Goal: Task Accomplishment & Management: Manage account settings

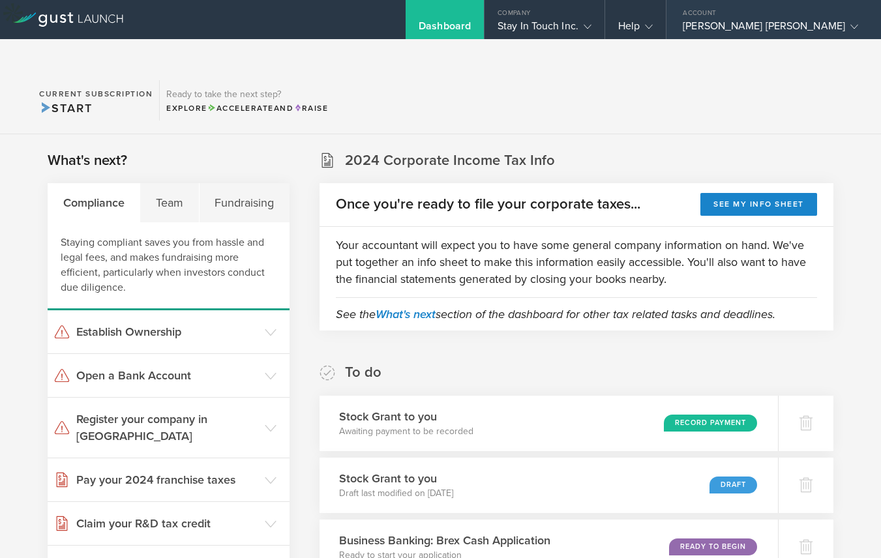
click at [764, 27] on div "[PERSON_NAME] [PERSON_NAME]" at bounding box center [769, 30] width 175 height 20
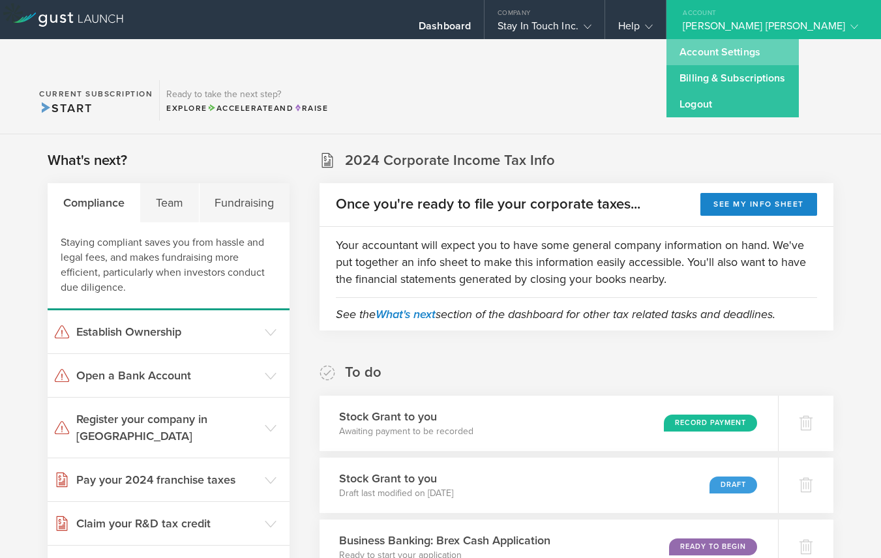
click at [760, 50] on link "Account Settings" at bounding box center [732, 52] width 132 height 26
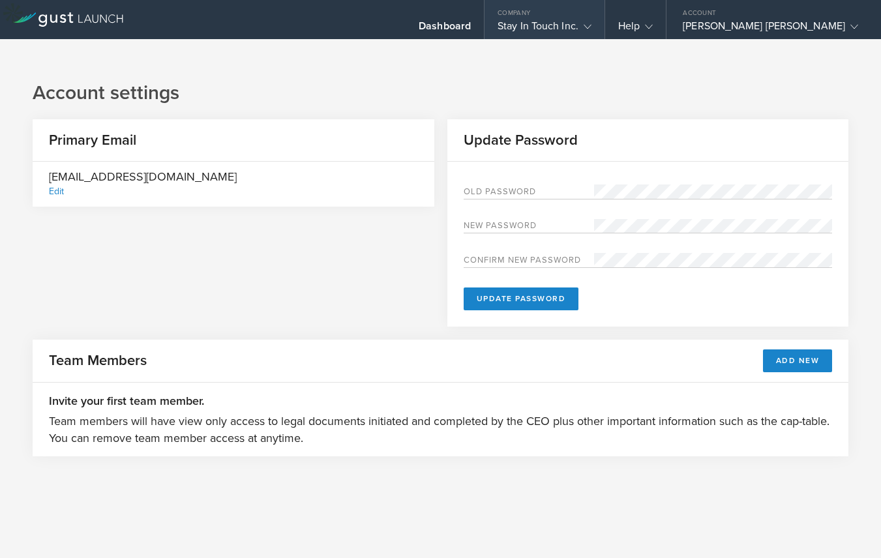
click at [591, 23] on icon at bounding box center [587, 27] width 8 height 8
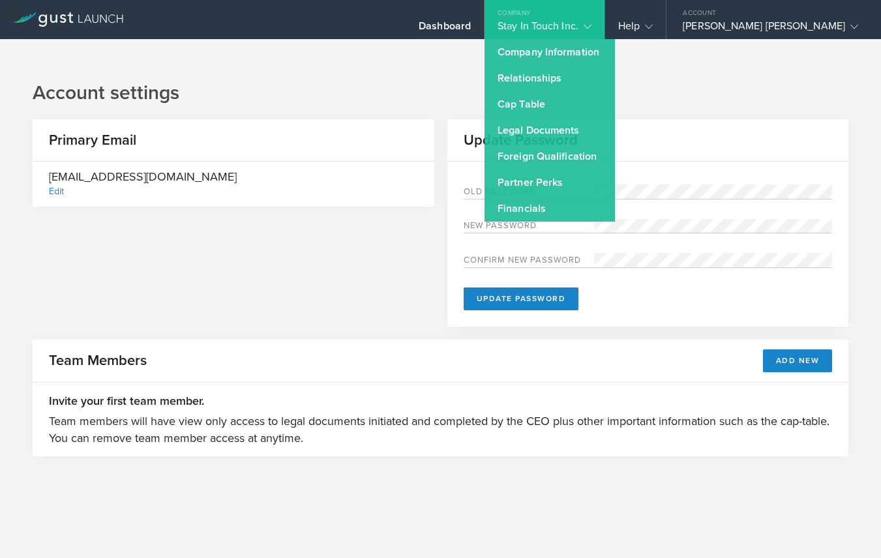
click at [725, 80] on h1 "Account settings" at bounding box center [440, 93] width 815 height 26
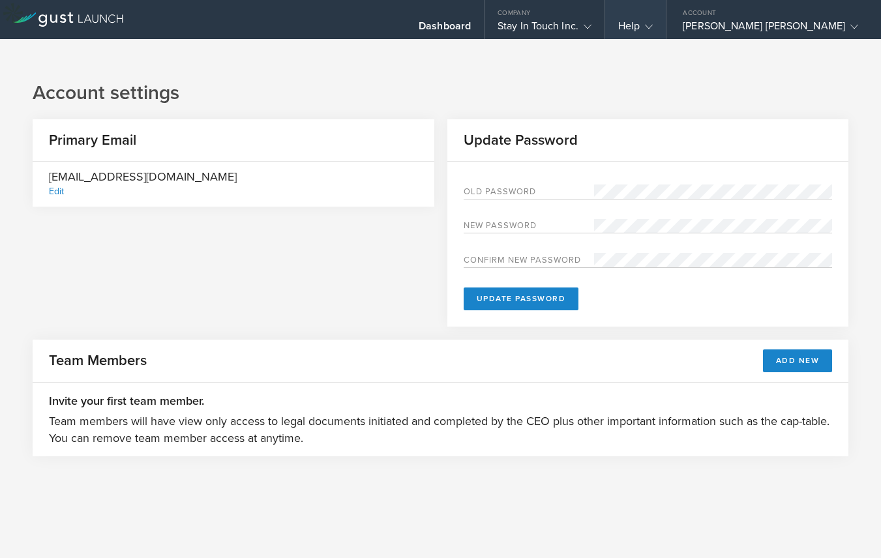
click at [652, 29] on gust-icon at bounding box center [645, 26] width 13 height 13
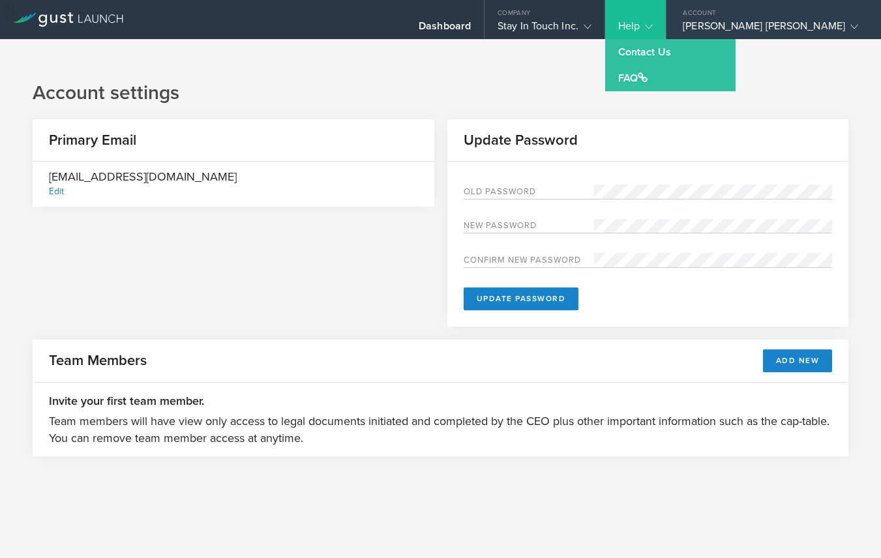
click at [757, 28] on div "[PERSON_NAME] [PERSON_NAME]" at bounding box center [769, 30] width 175 height 20
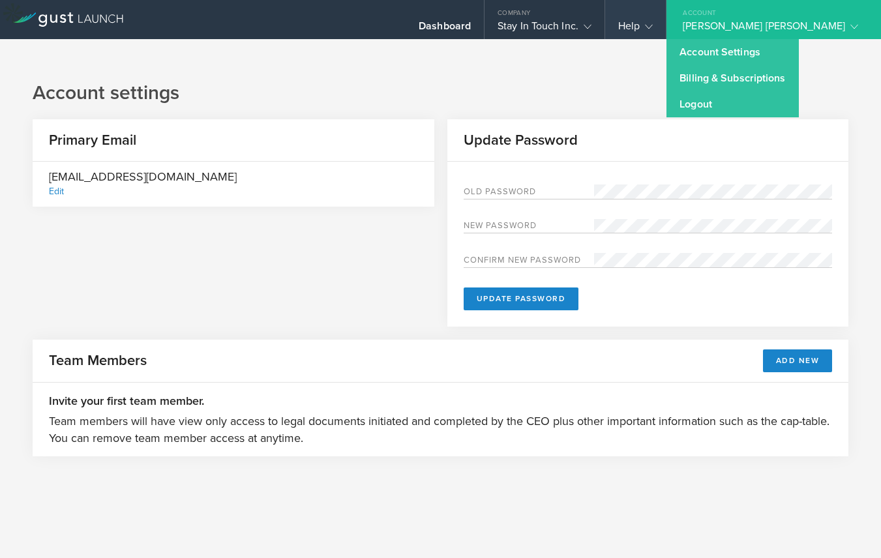
click at [652, 28] on icon at bounding box center [649, 27] width 8 height 8
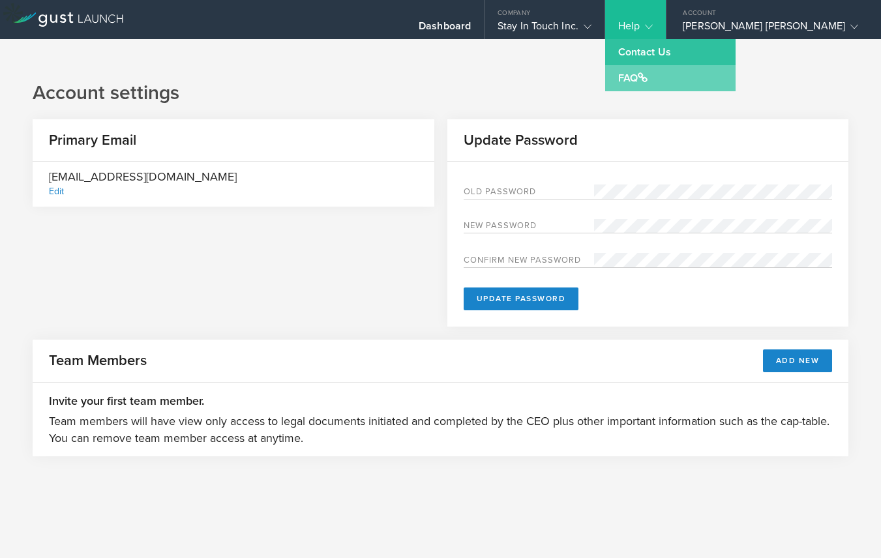
click at [696, 76] on link "FAQ" at bounding box center [670, 78] width 130 height 26
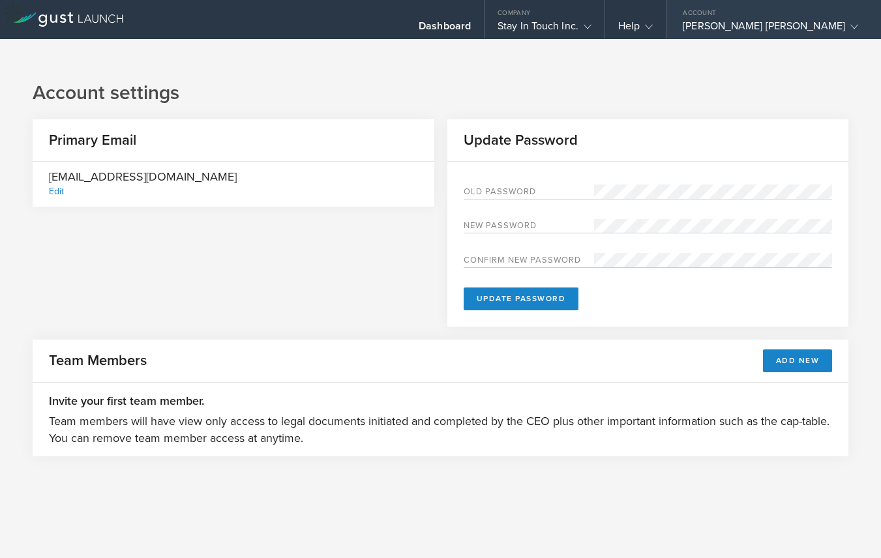
click at [794, 29] on div "Choi Kiu Ada Wong" at bounding box center [769, 30] width 175 height 20
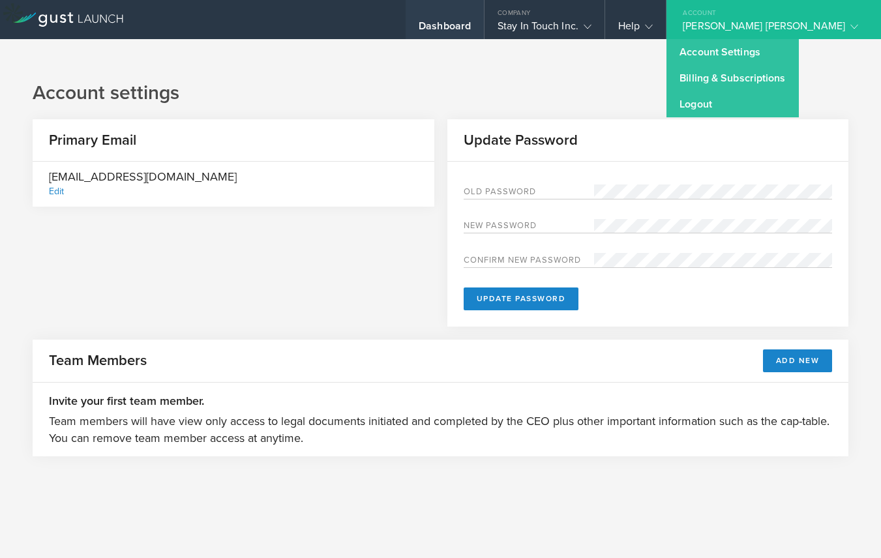
click at [471, 30] on div "Dashboard" at bounding box center [444, 30] width 52 height 20
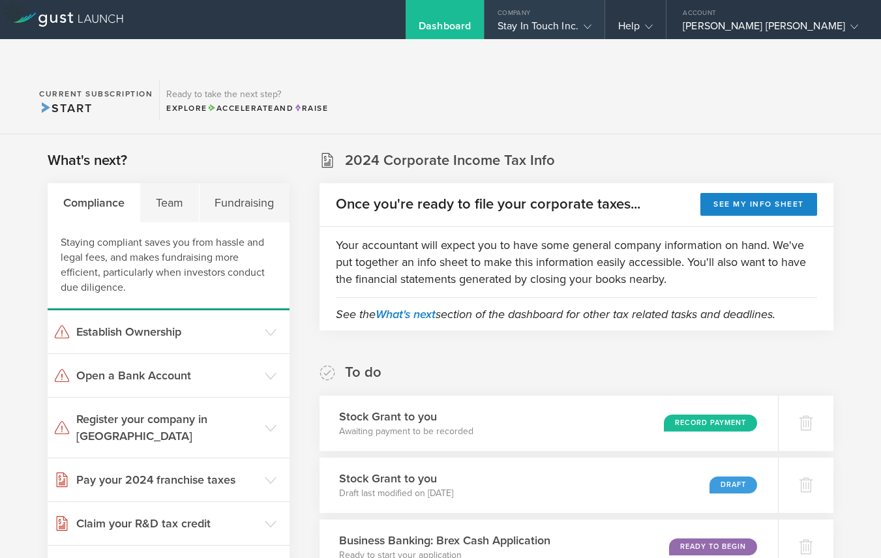
click at [591, 27] on icon at bounding box center [587, 27] width 8 height 8
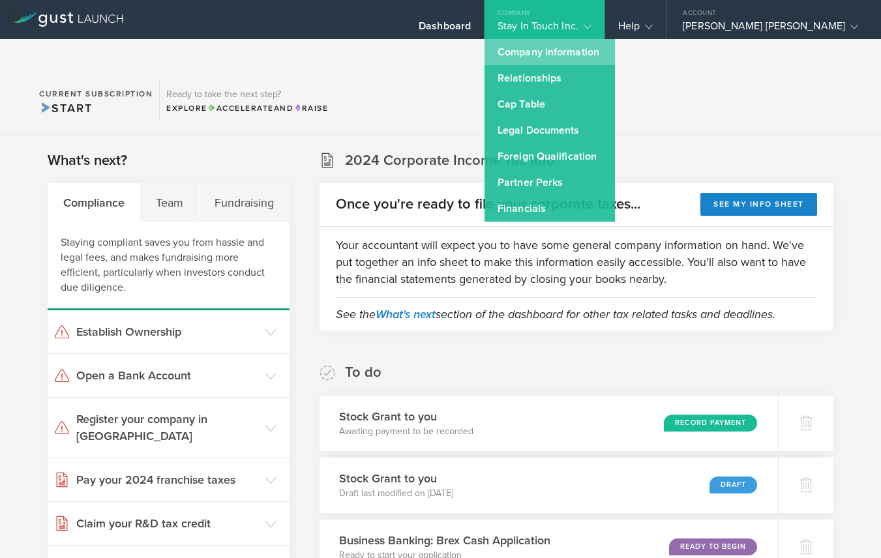
click at [615, 50] on link "Company Information" at bounding box center [549, 52] width 130 height 26
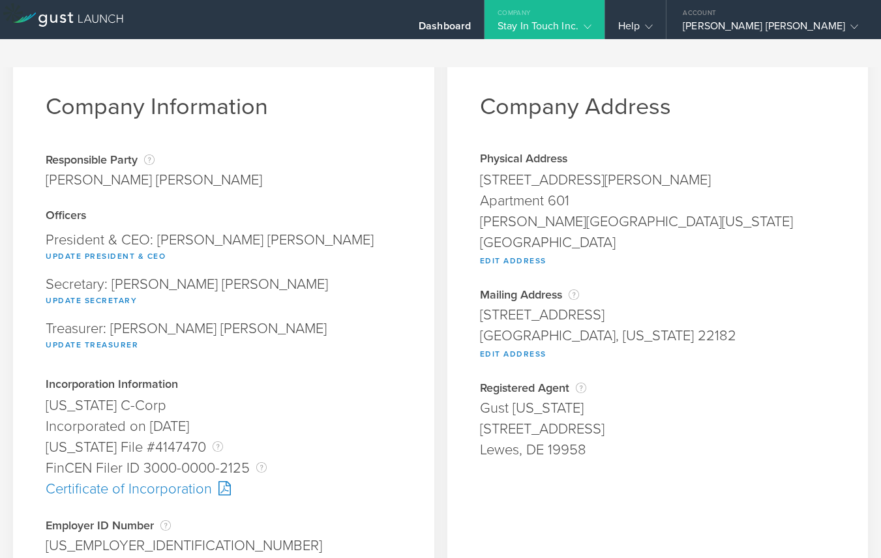
scroll to position [44, 0]
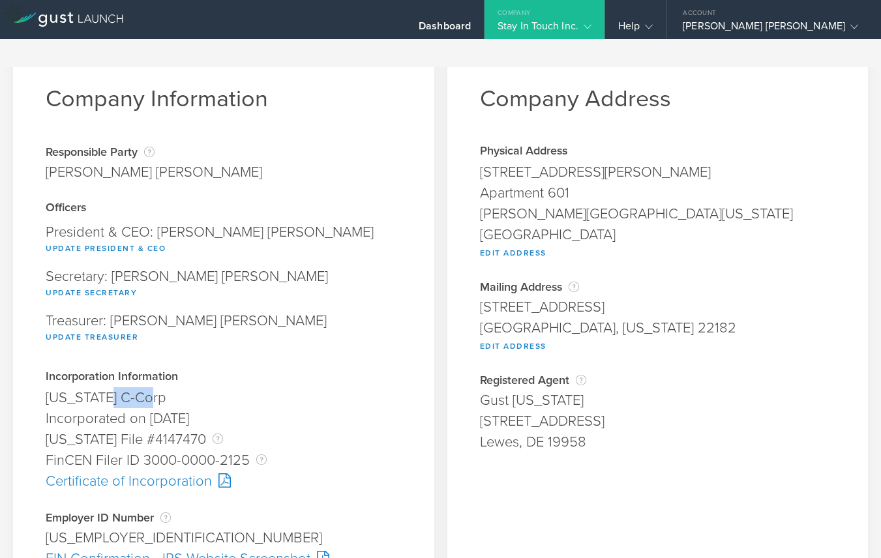
drag, startPoint x: 160, startPoint y: 369, endPoint x: 112, endPoint y: 369, distance: 47.6
click at [112, 387] on div "Delaware C-Corp" at bounding box center [224, 397] width 356 height 21
copy div "C-Corp"
click at [555, 223] on div "Physical Address 7915 Jones Branch Drive Apartment 601 Mclean, Virginia 22102 U…" at bounding box center [658, 202] width 356 height 115
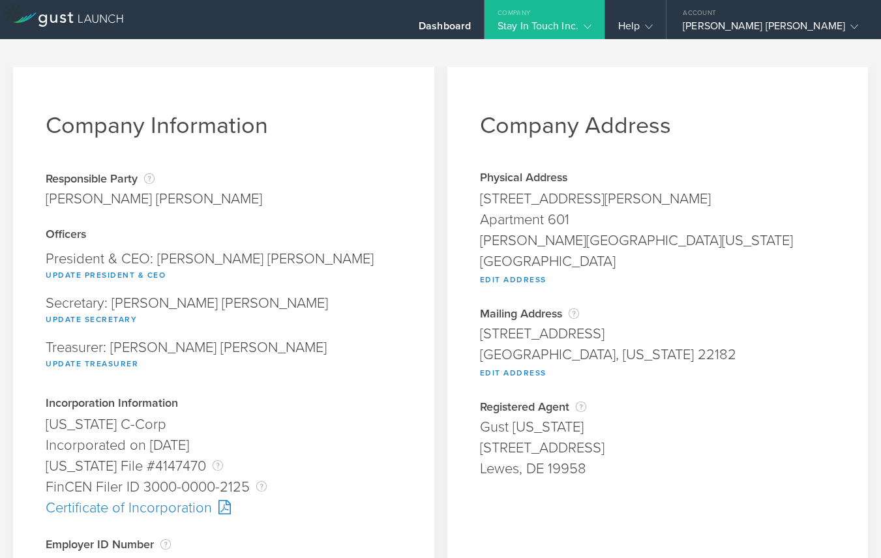
scroll to position [12, 0]
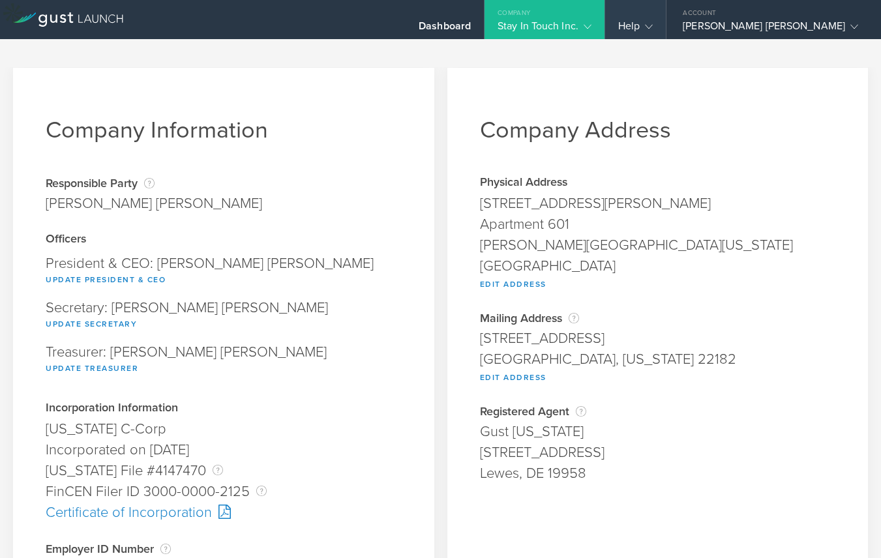
click at [652, 27] on gust-icon at bounding box center [645, 26] width 13 height 13
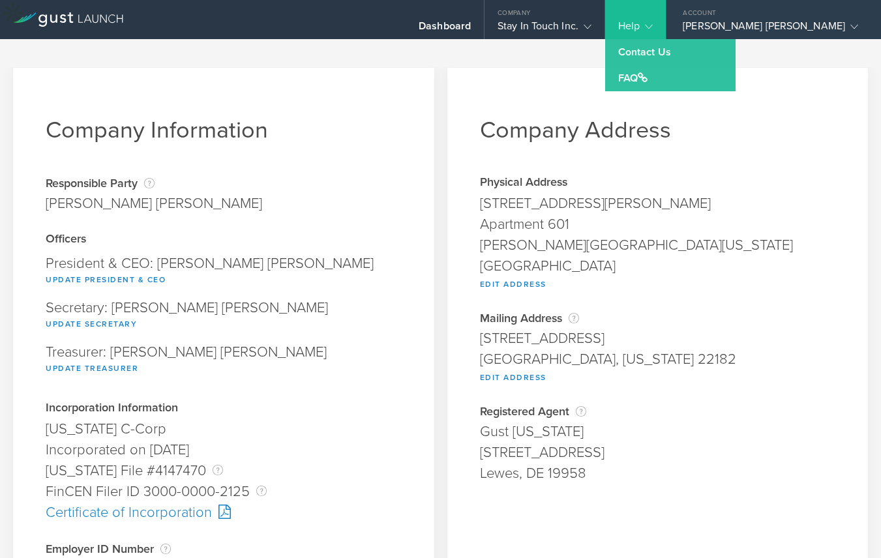
click at [765, 34] on div "[PERSON_NAME] [PERSON_NAME]" at bounding box center [769, 30] width 175 height 20
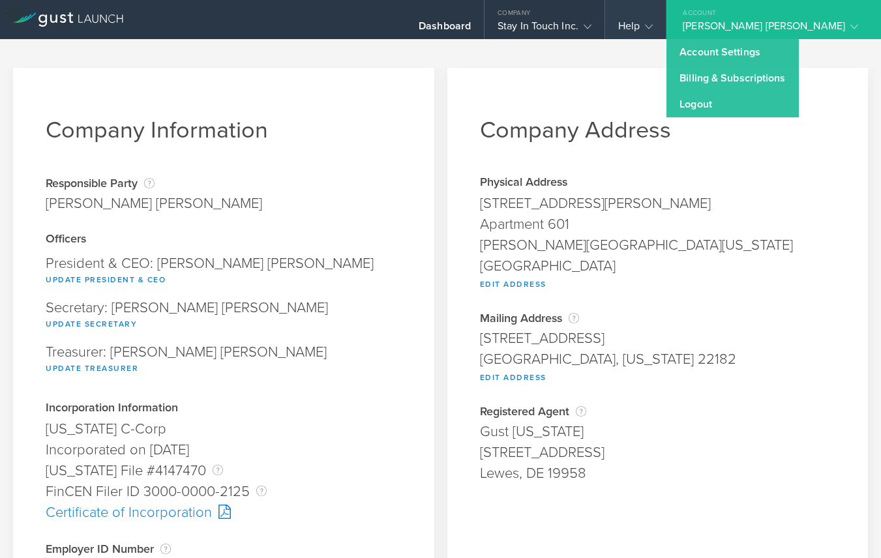
click at [652, 23] on gust-icon at bounding box center [645, 26] width 13 height 13
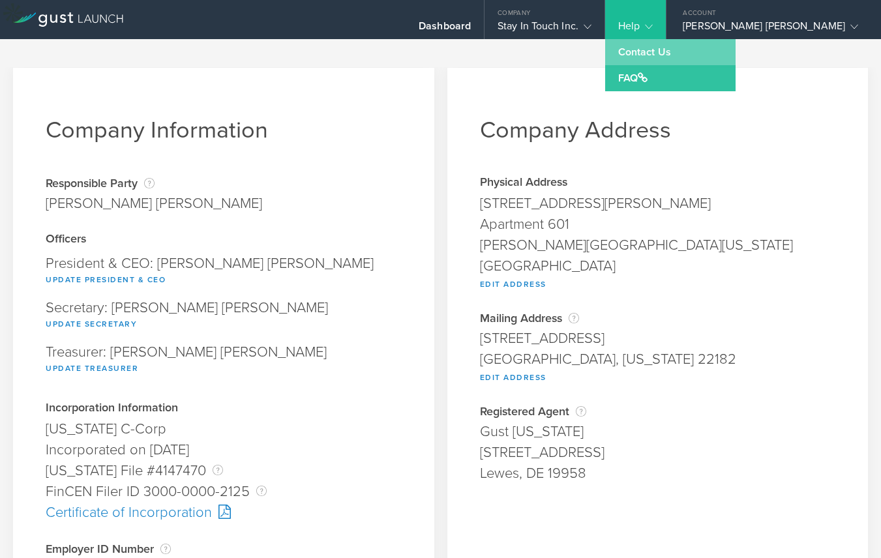
click at [700, 52] on link "Contact Us" at bounding box center [670, 52] width 130 height 26
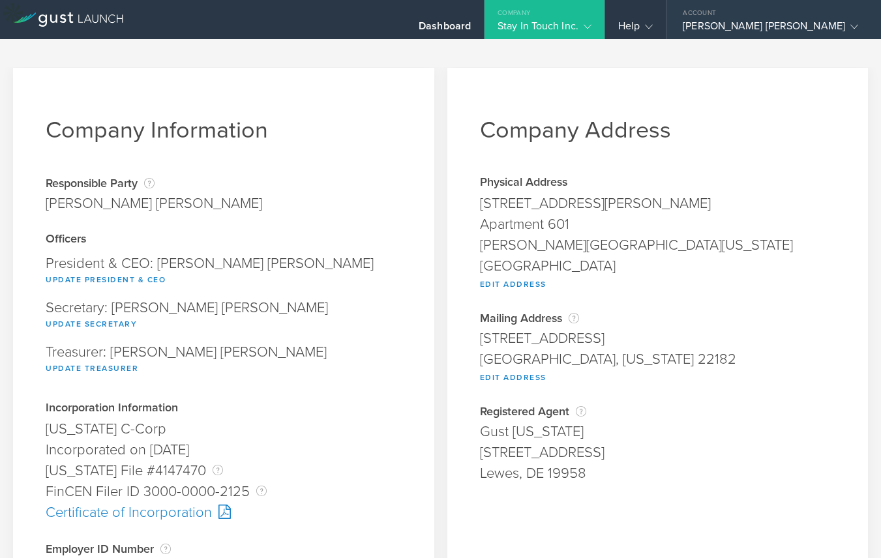
click at [809, 30] on div "[PERSON_NAME] [PERSON_NAME]" at bounding box center [769, 30] width 175 height 20
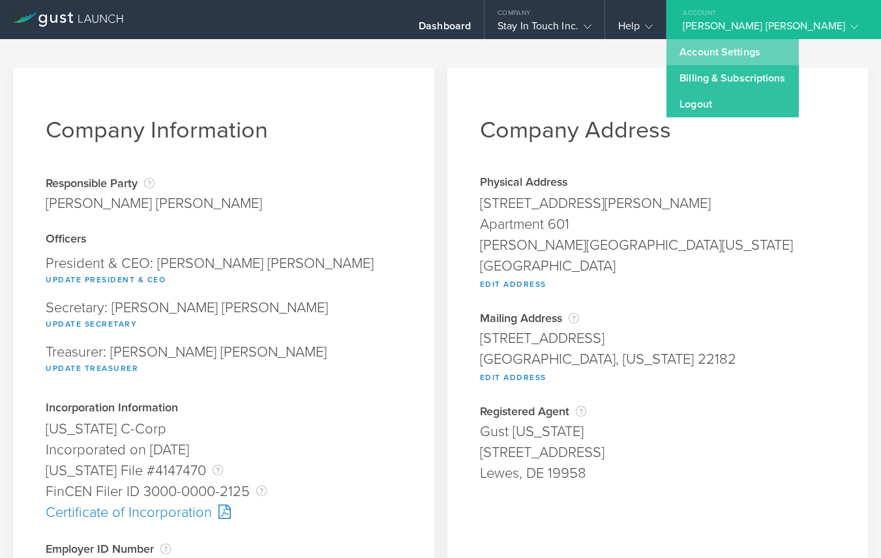
click at [786, 55] on link "Account Settings" at bounding box center [732, 52] width 132 height 26
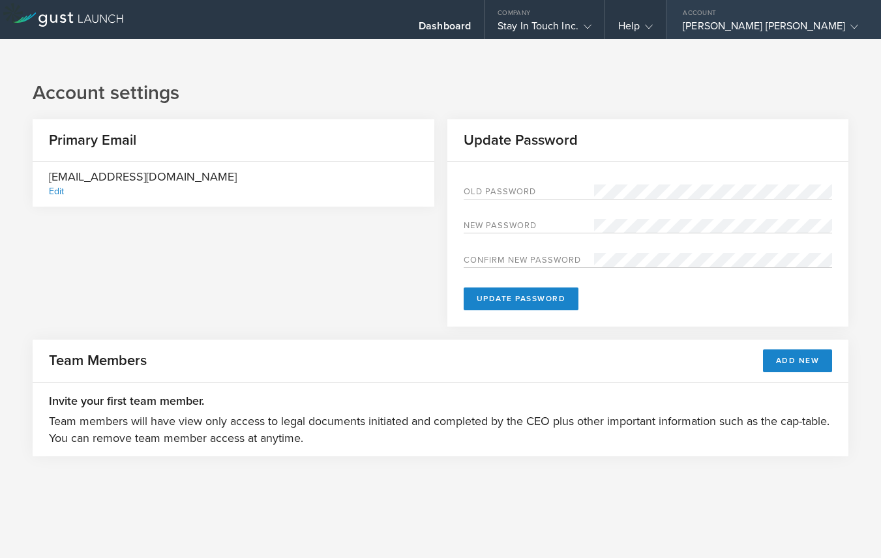
click at [808, 27] on div "[PERSON_NAME] [PERSON_NAME]" at bounding box center [769, 30] width 175 height 20
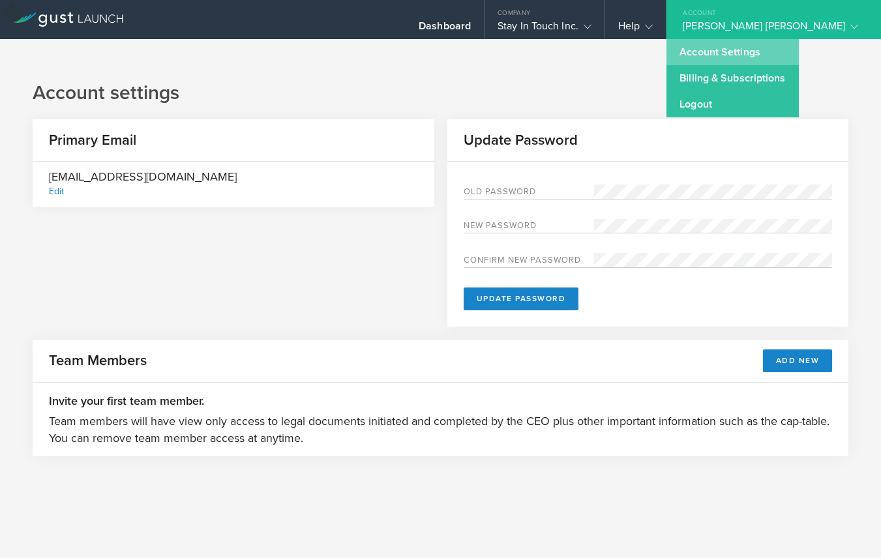
click at [787, 46] on link "Account Settings" at bounding box center [732, 52] width 132 height 26
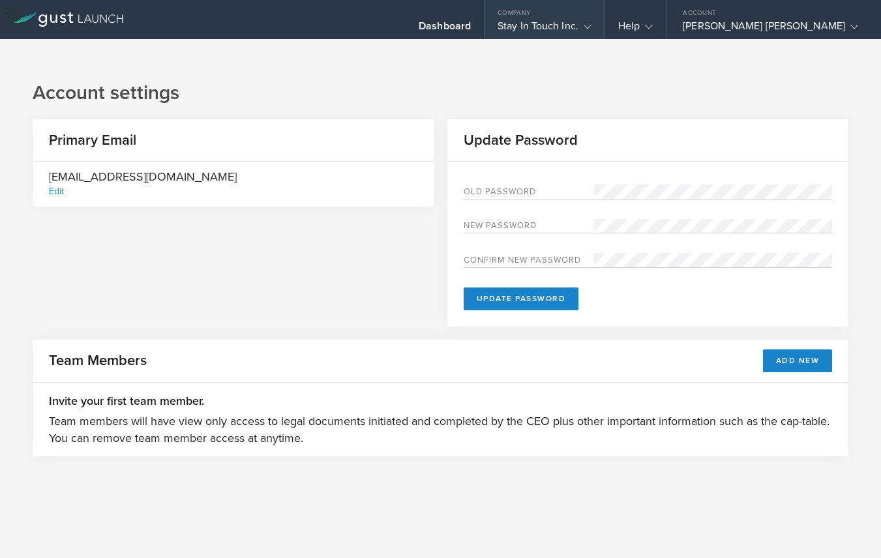
click at [591, 23] on div "Stay In Touch Inc." at bounding box center [544, 30] width 94 height 20
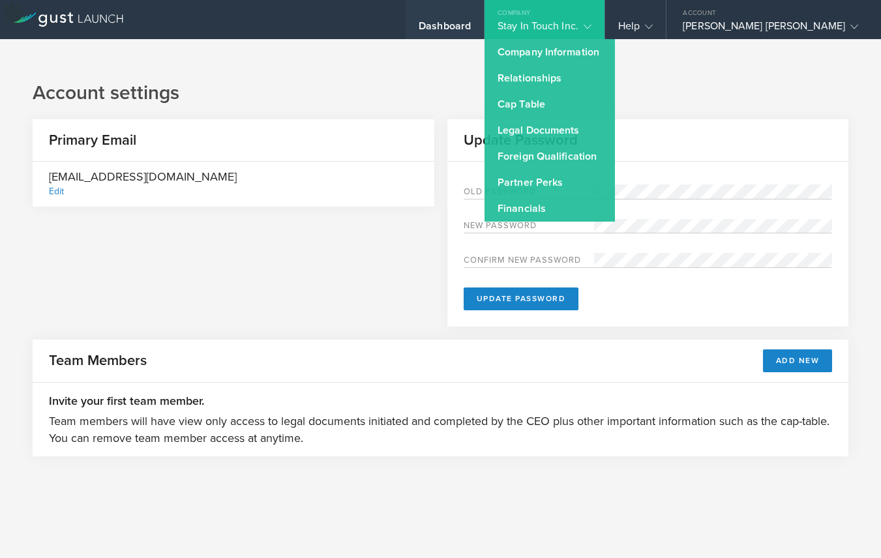
click at [471, 28] on div "Dashboard" at bounding box center [444, 30] width 52 height 20
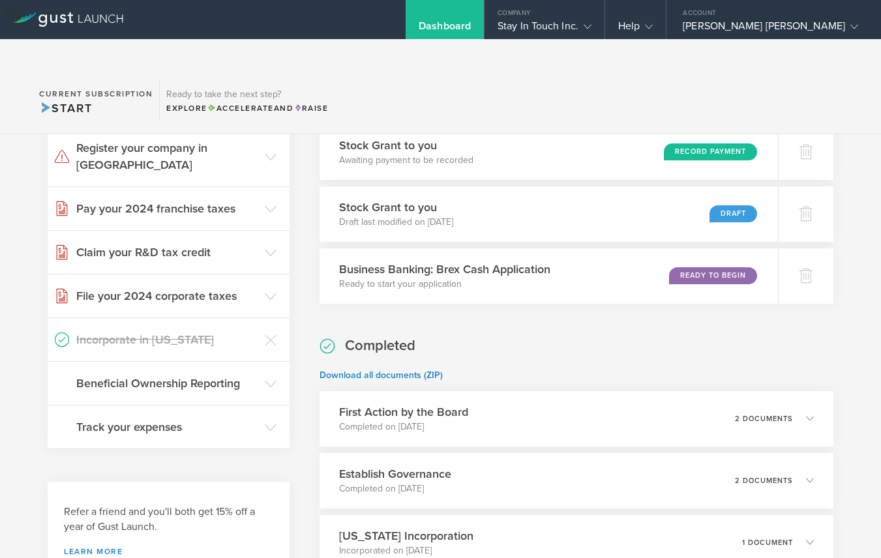
scroll to position [273, 0]
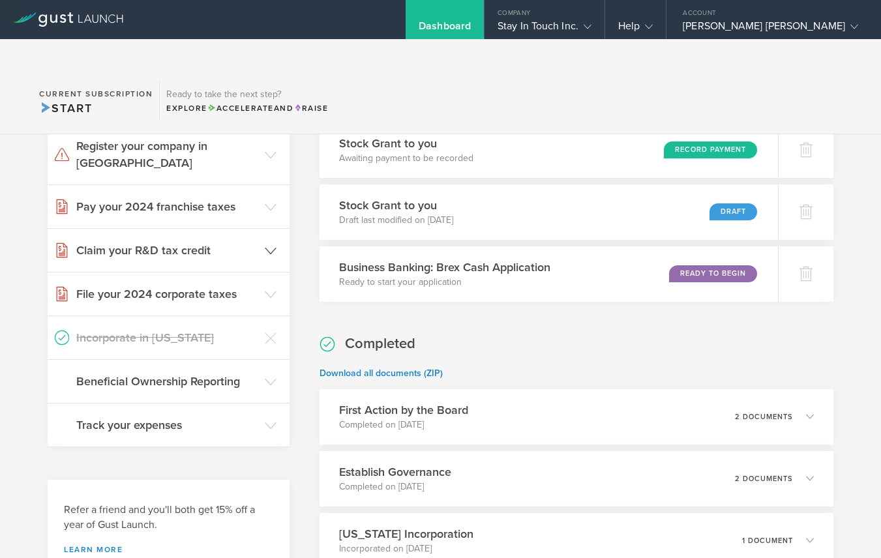
click at [265, 245] on icon at bounding box center [271, 251] width 12 height 12
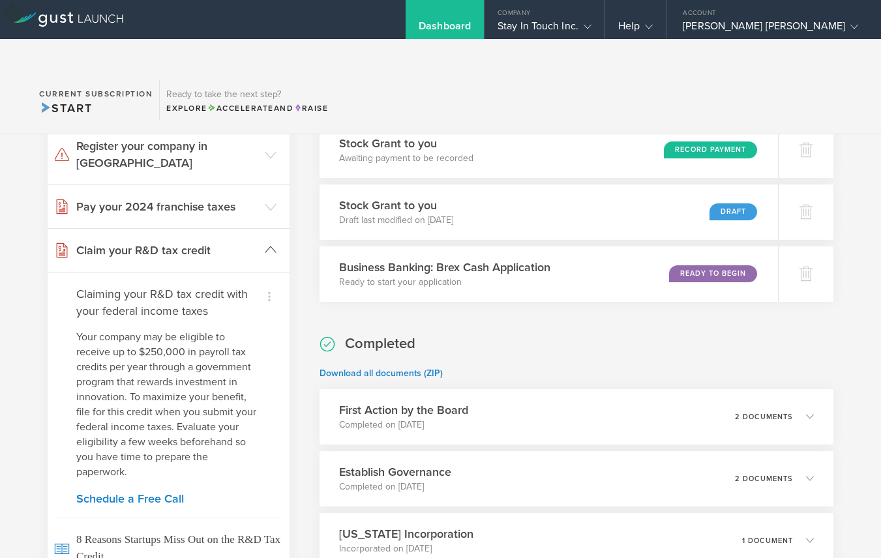
click at [265, 244] on icon at bounding box center [271, 250] width 12 height 12
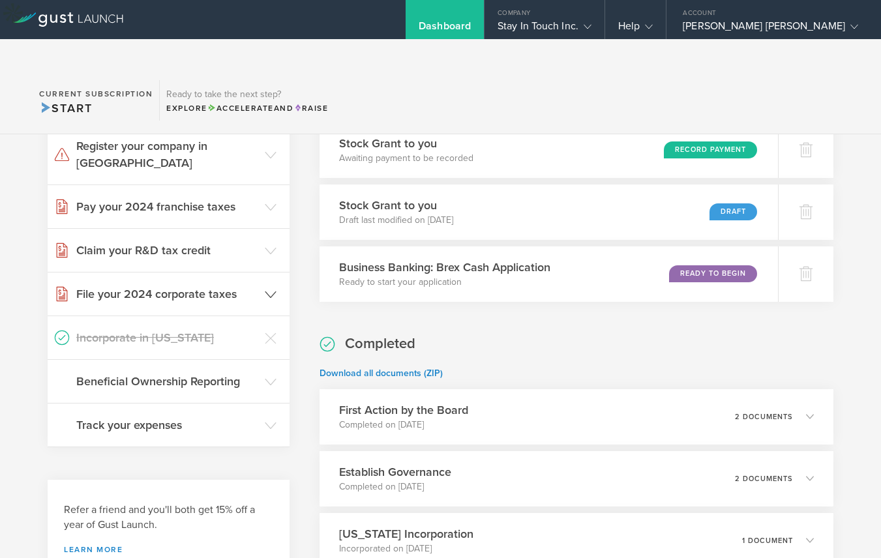
click at [267, 289] on icon at bounding box center [271, 295] width 12 height 12
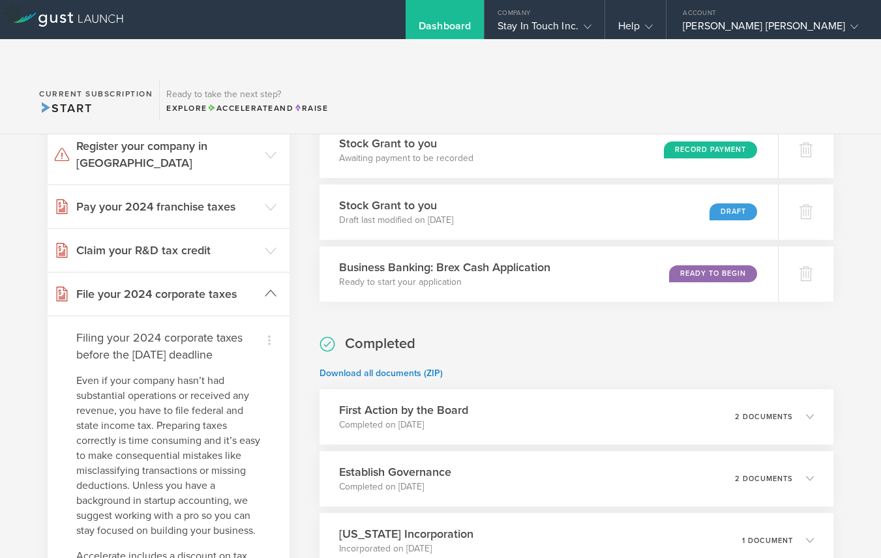
click at [267, 287] on icon at bounding box center [271, 293] width 12 height 12
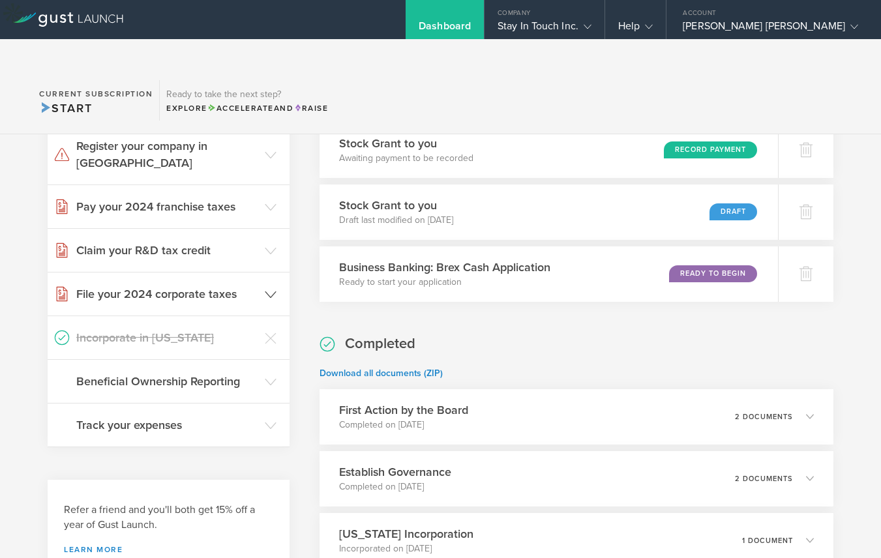
click at [267, 289] on icon at bounding box center [271, 295] width 12 height 12
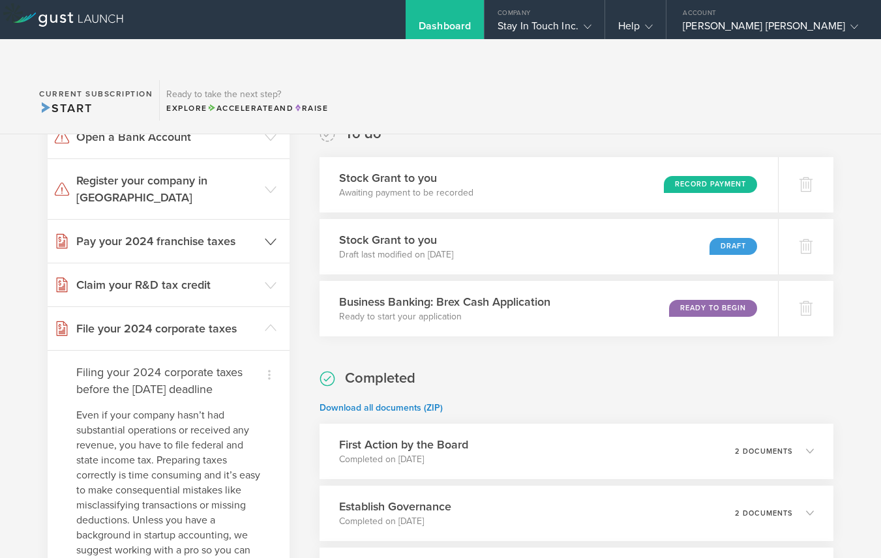
scroll to position [134, 0]
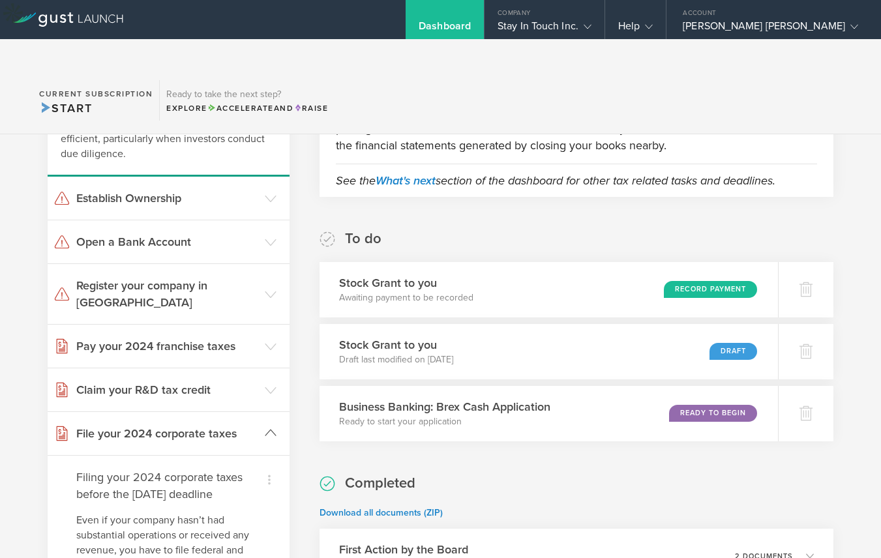
click at [262, 412] on header "File your 2024 corporate taxes" at bounding box center [169, 433] width 242 height 43
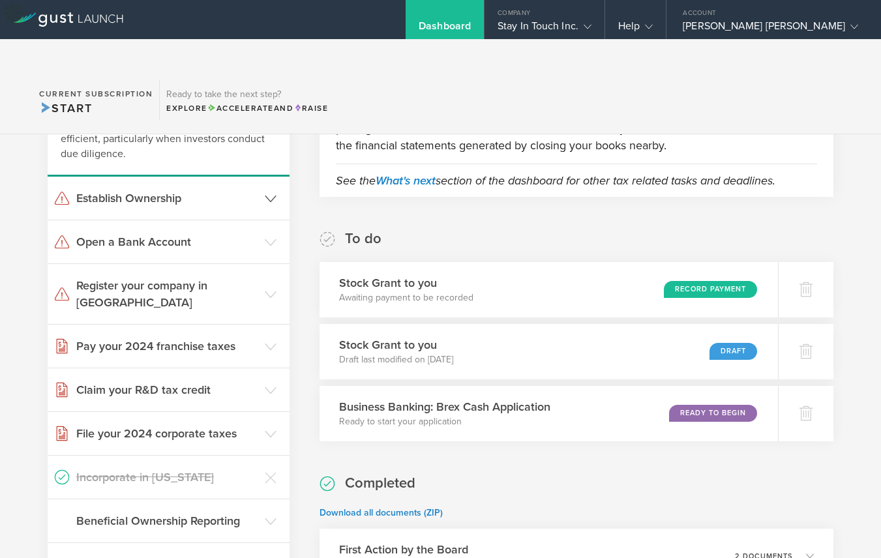
click at [263, 177] on header "Establish Ownership" at bounding box center [169, 198] width 242 height 43
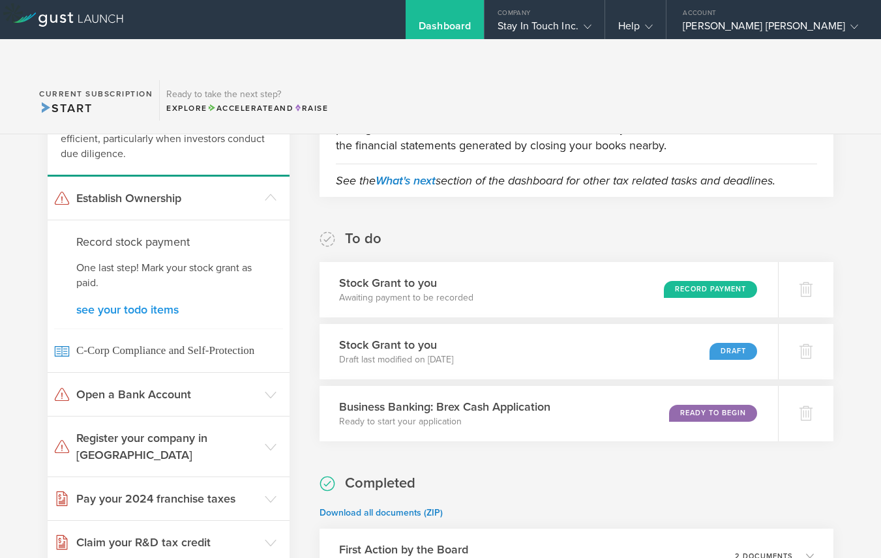
click at [168, 304] on link "see your todo items" at bounding box center [168, 310] width 184 height 12
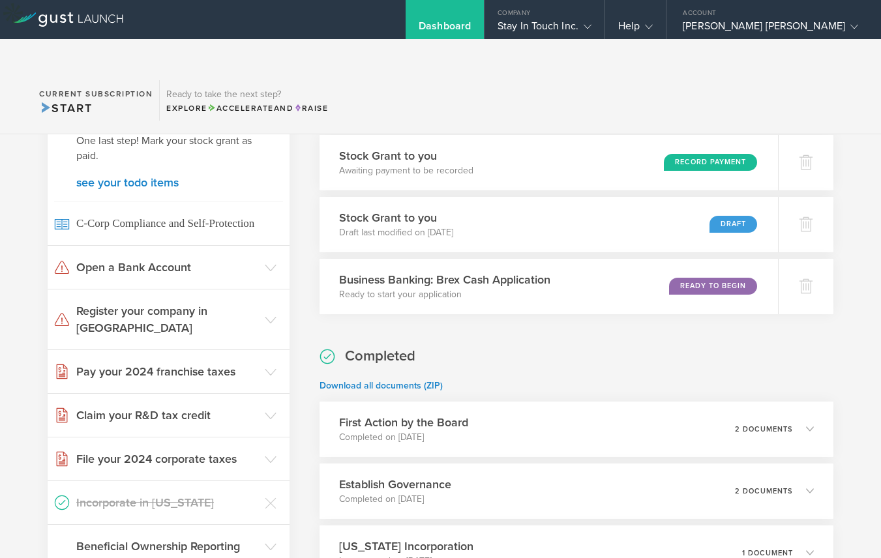
scroll to position [91, 0]
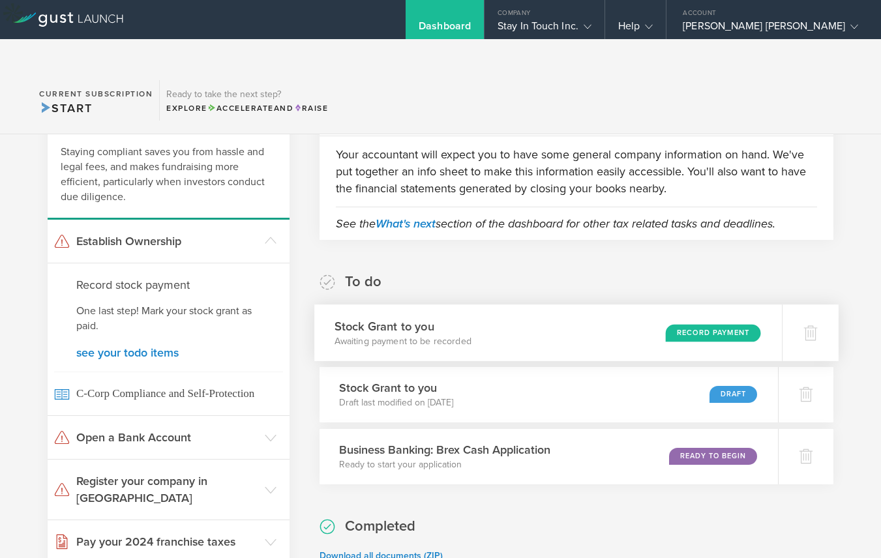
click at [719, 324] on div "Record Payment" at bounding box center [712, 333] width 95 height 18
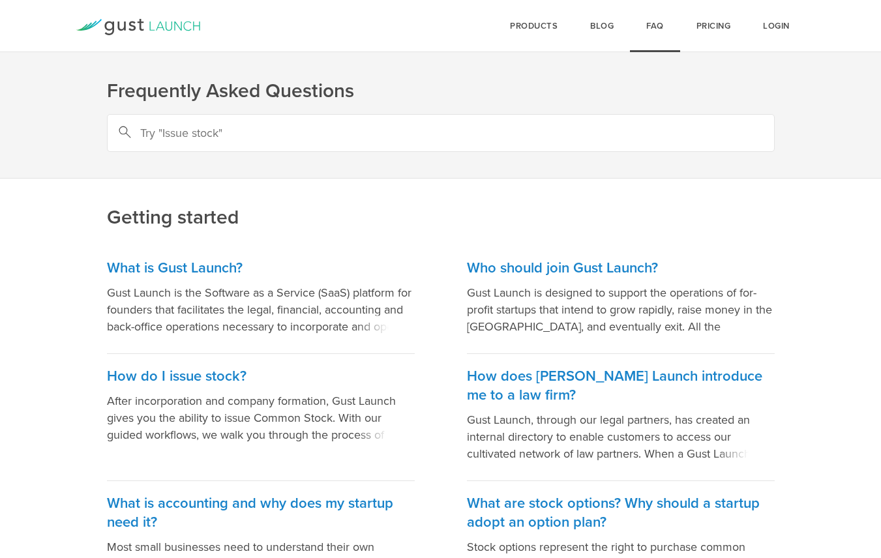
click at [399, 129] on input "text" at bounding box center [440, 133] width 667 height 38
type input "dissolve"
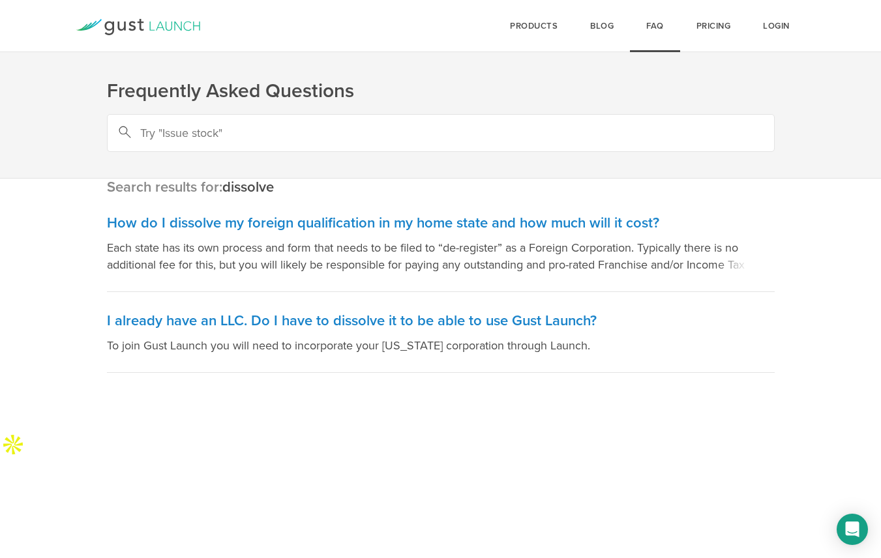
click at [186, 132] on input "text" at bounding box center [440, 133] width 667 height 38
type input "C"
type input "dissolve c-corp"
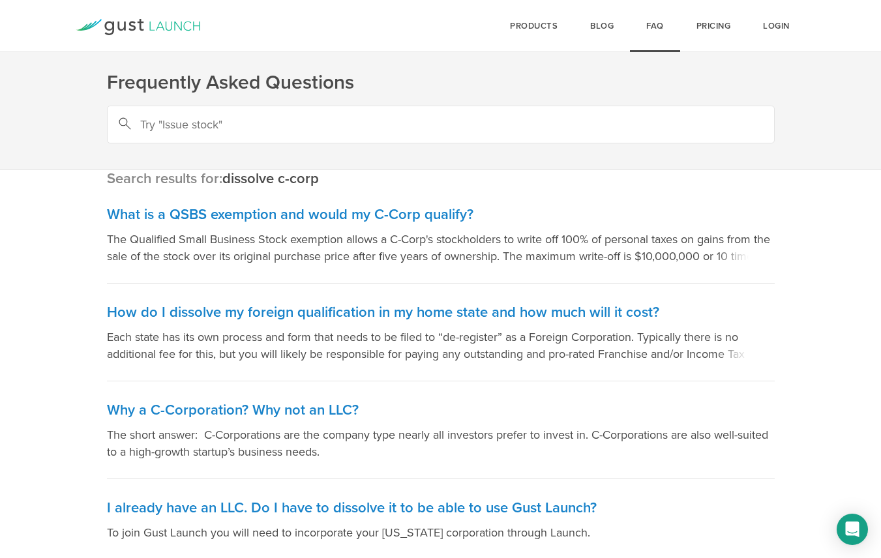
scroll to position [68, 0]
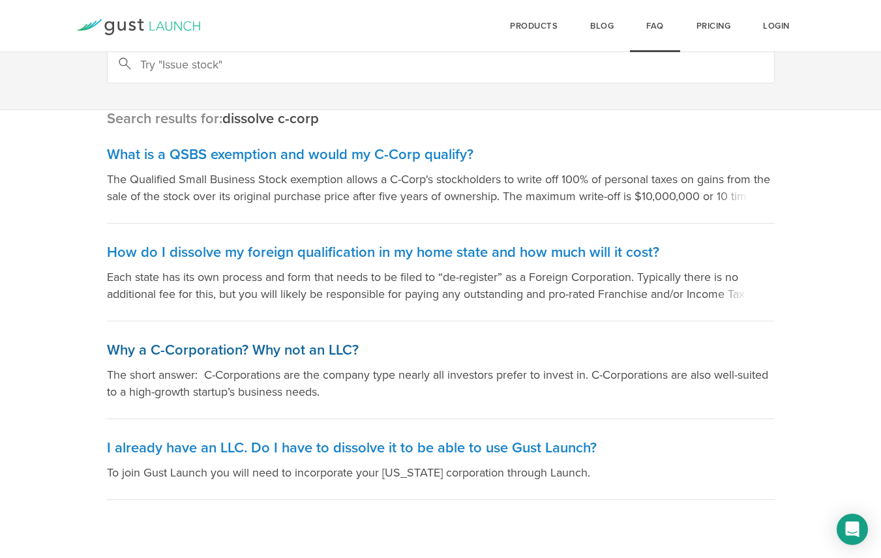
click at [203, 351] on h3 "Why a C-Corporation? Why not an LLC?" at bounding box center [440, 350] width 667 height 19
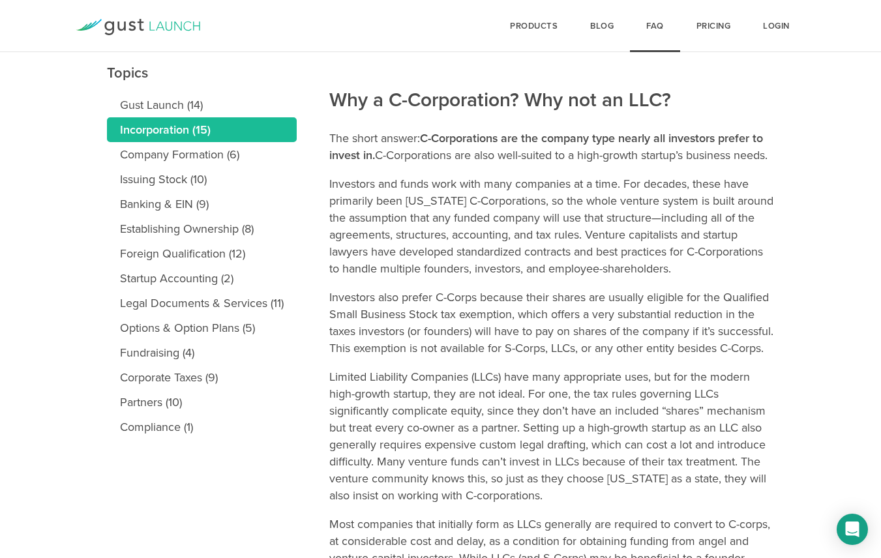
scroll to position [255, 0]
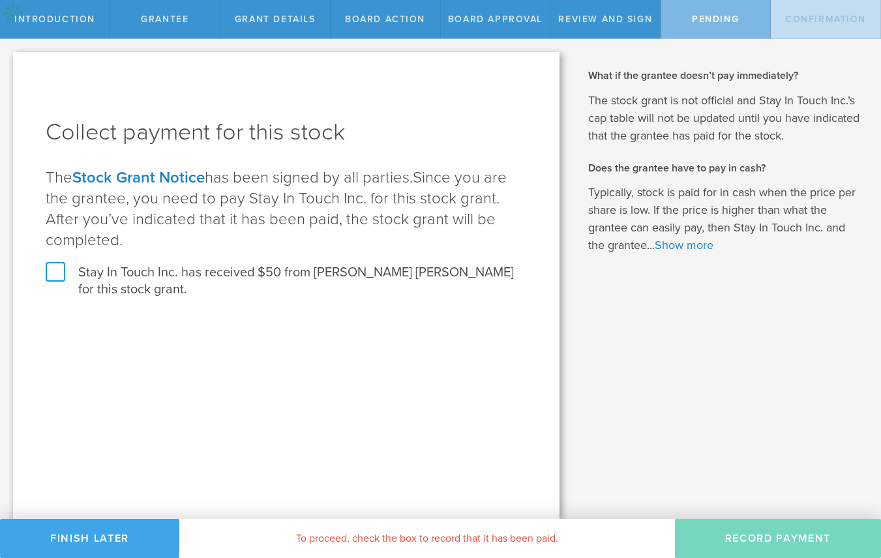
click at [90, 534] on button "Finish Later" at bounding box center [89, 538] width 179 height 39
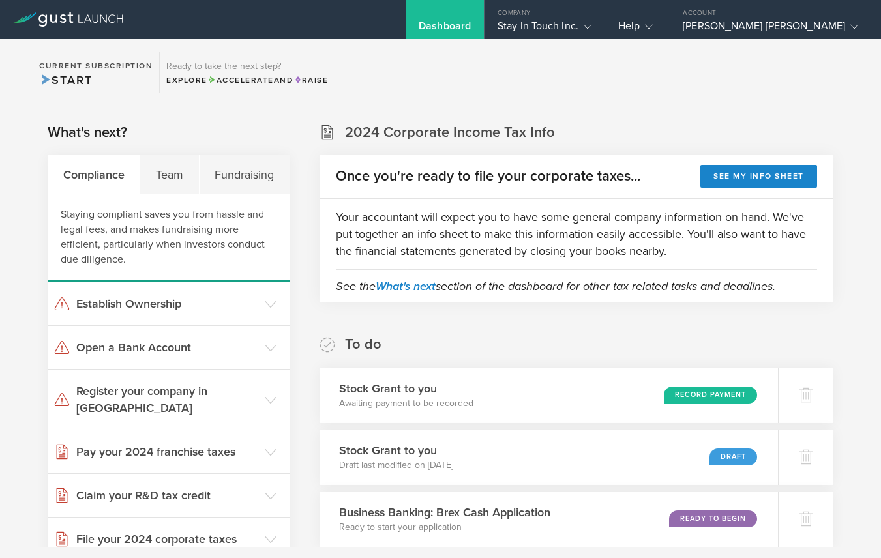
scroll to position [20, 0]
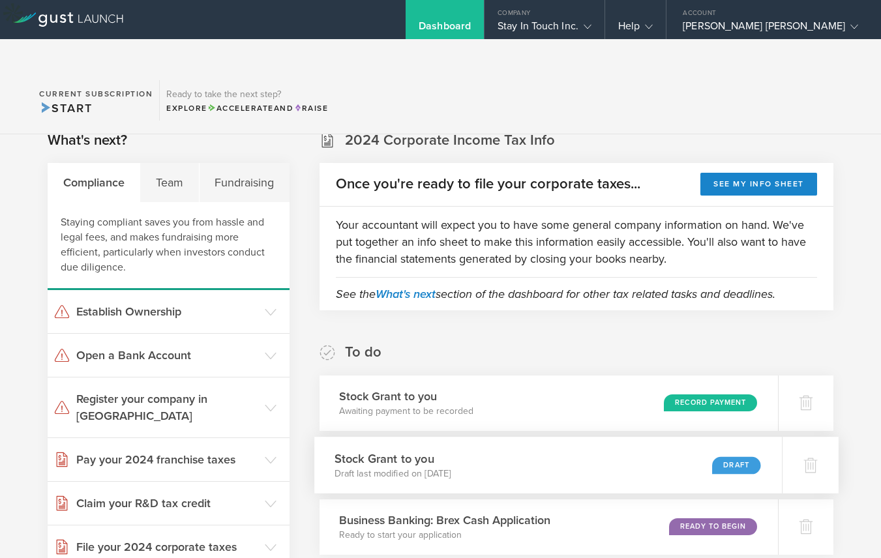
click at [446, 467] on p "Draft last modified on Aug 9, 2025" at bounding box center [392, 473] width 117 height 13
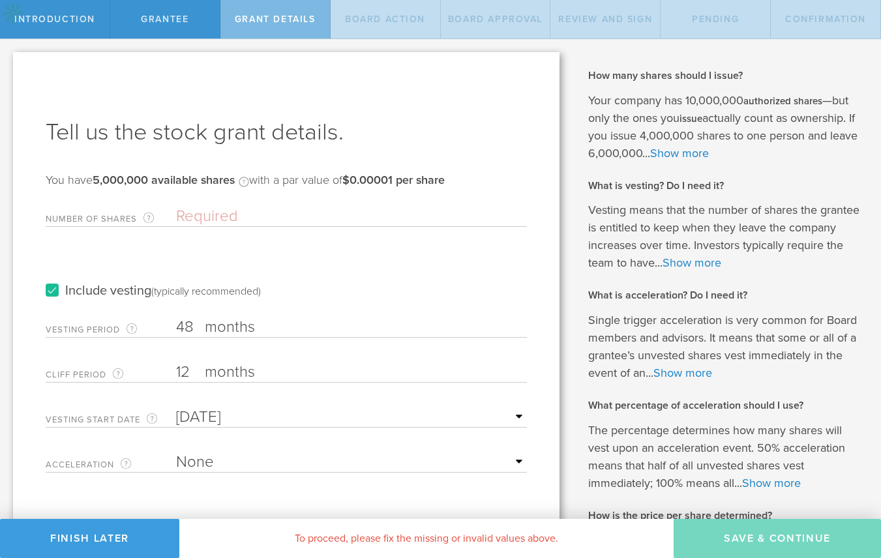
scroll to position [160, 0]
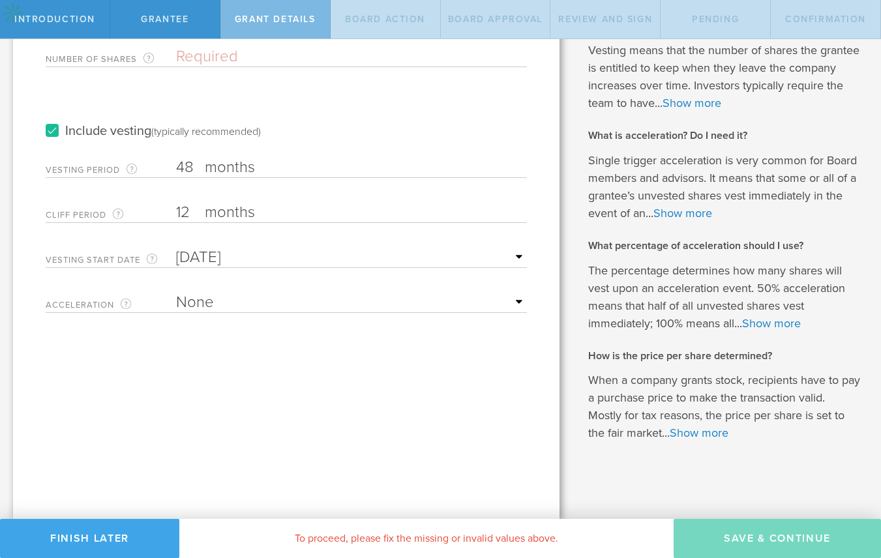
click at [122, 540] on button "Finish Later" at bounding box center [89, 538] width 179 height 39
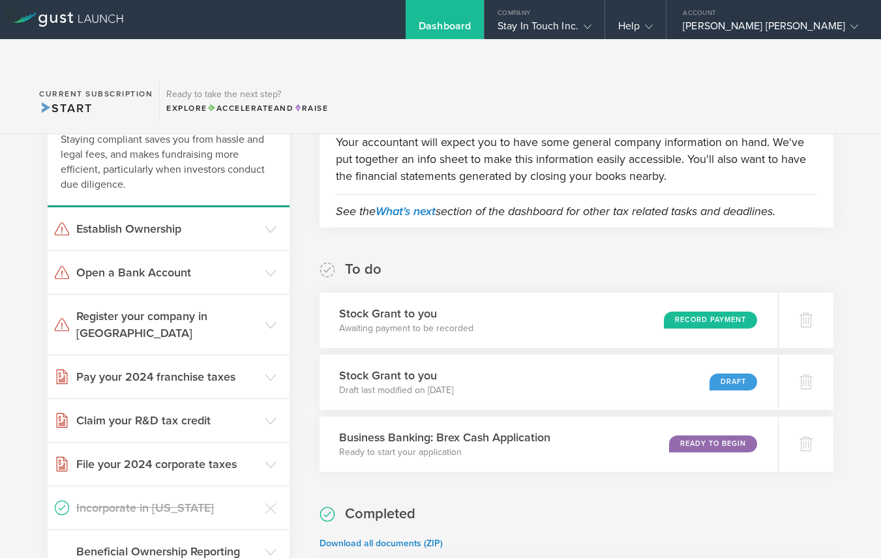
scroll to position [104, 0]
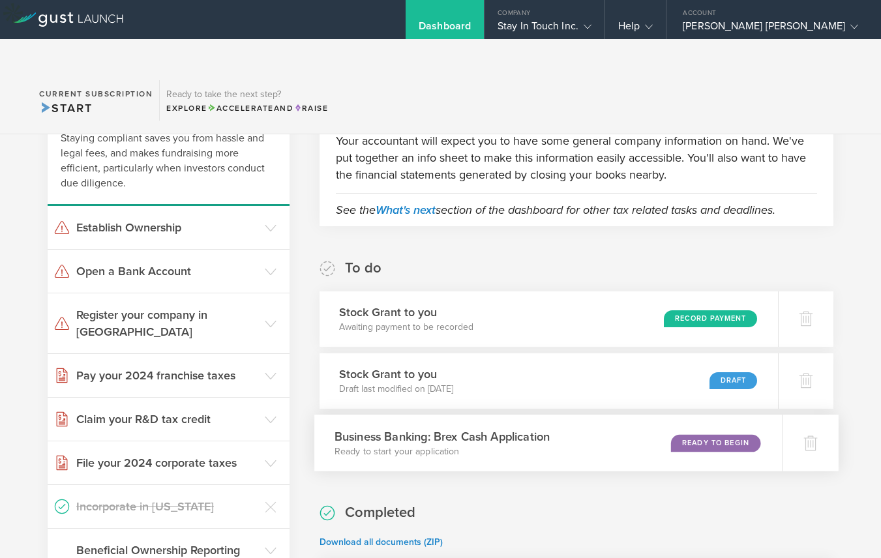
click at [497, 428] on h3 "Business Banking: Brex Cash Application" at bounding box center [441, 437] width 215 height 18
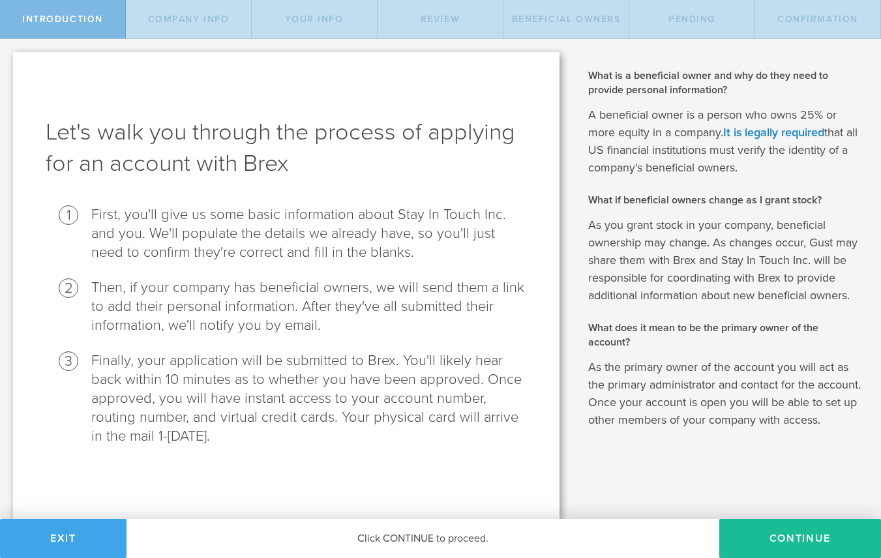
click at [105, 532] on button "Exit" at bounding box center [63, 538] width 126 height 39
